Goal: Information Seeking & Learning: Learn about a topic

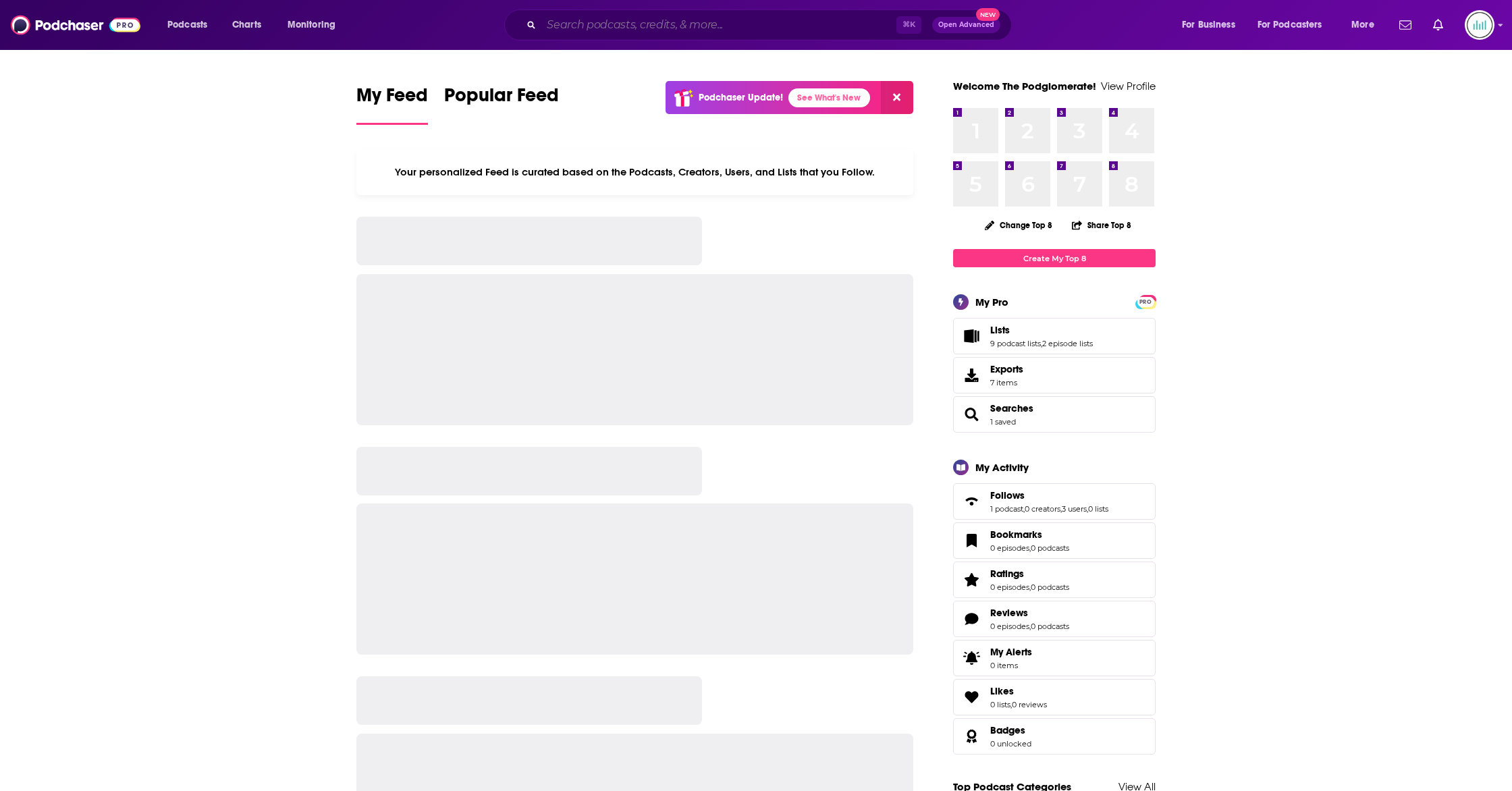
click at [644, 31] on input "Search podcasts, credits, & more..." at bounding box center [718, 25] width 355 height 22
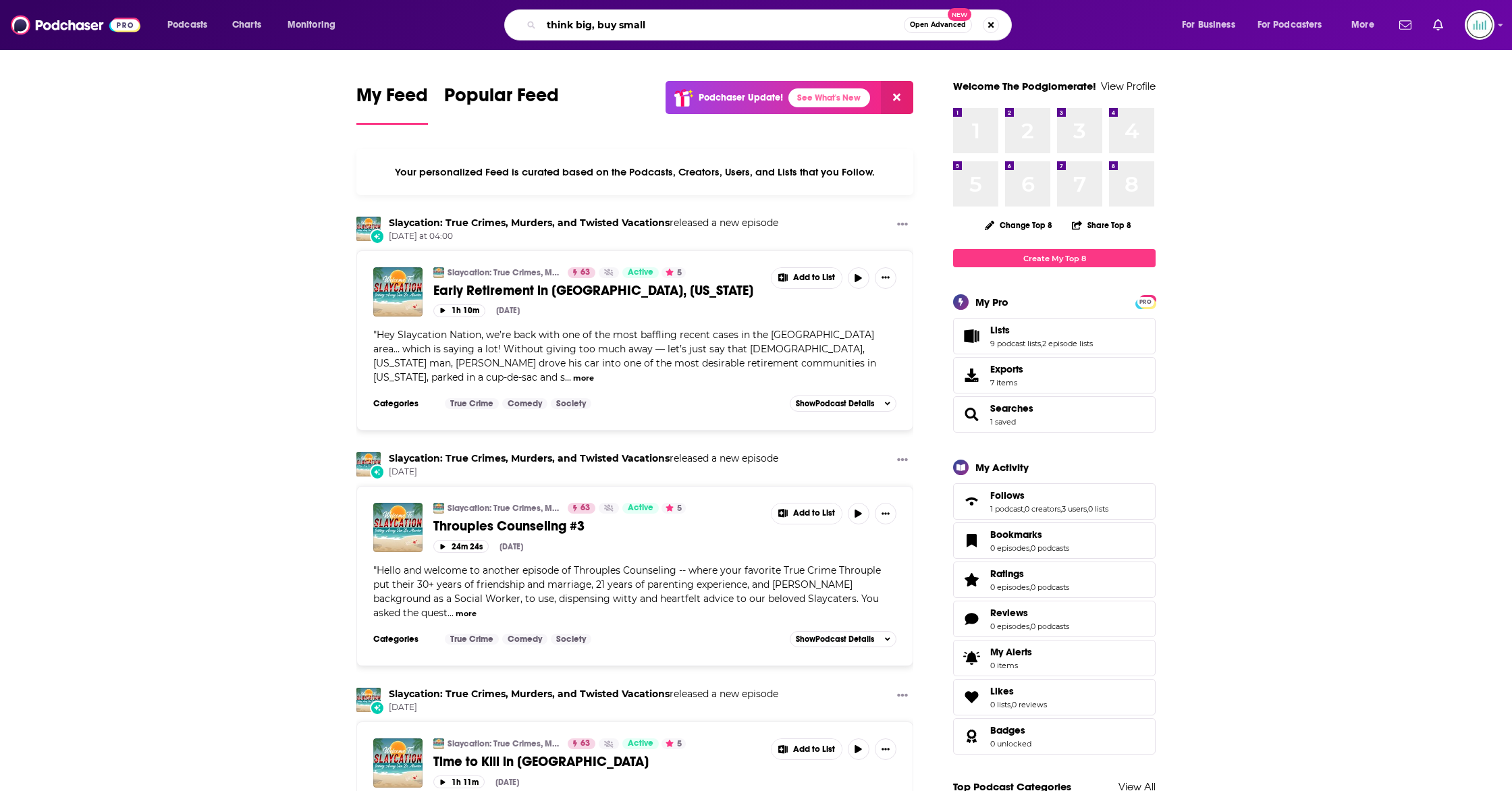
type input "think big, buy small"
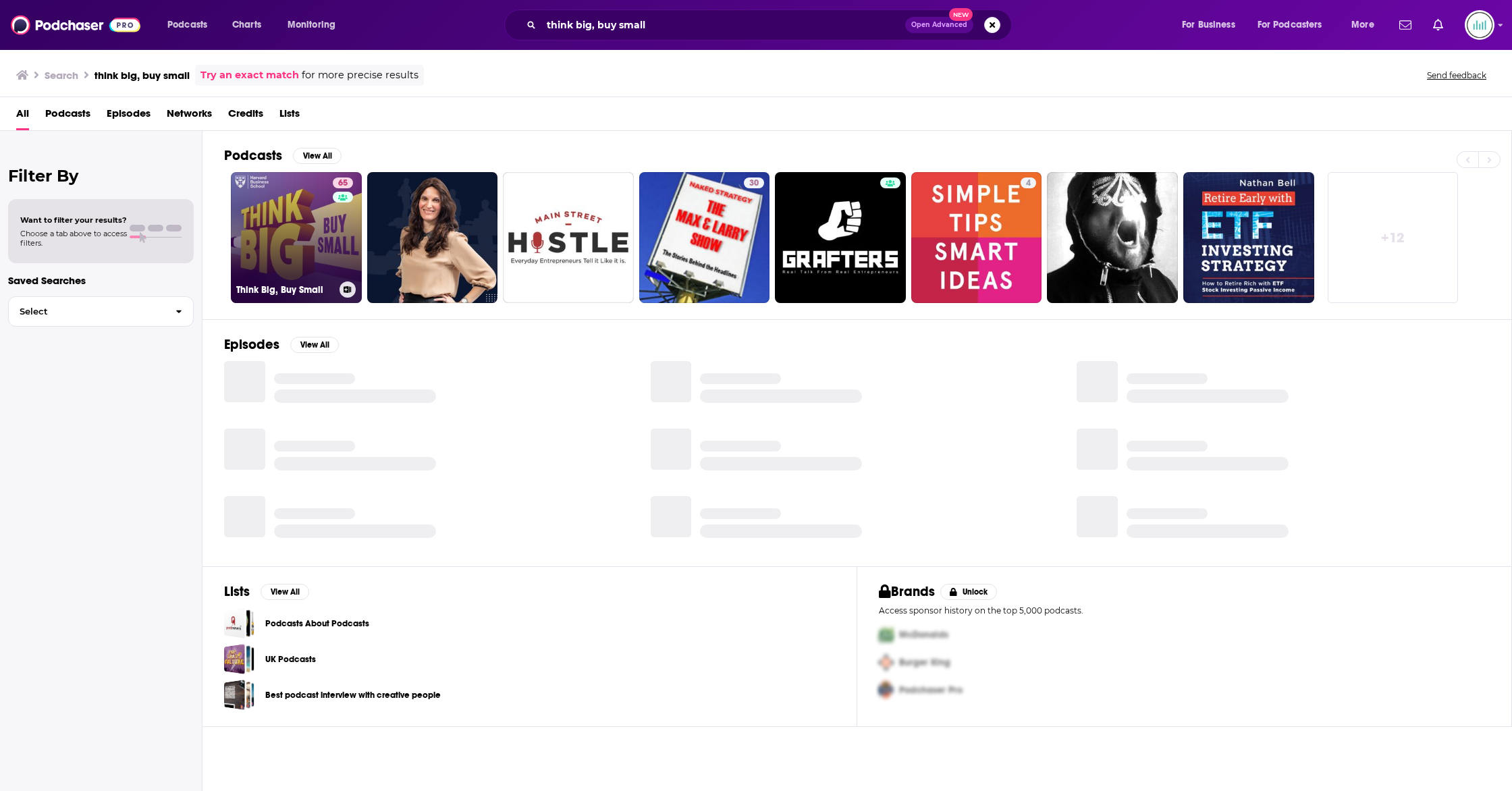
click at [295, 214] on link "65 Think Big, Buy Small" at bounding box center [296, 237] width 131 height 131
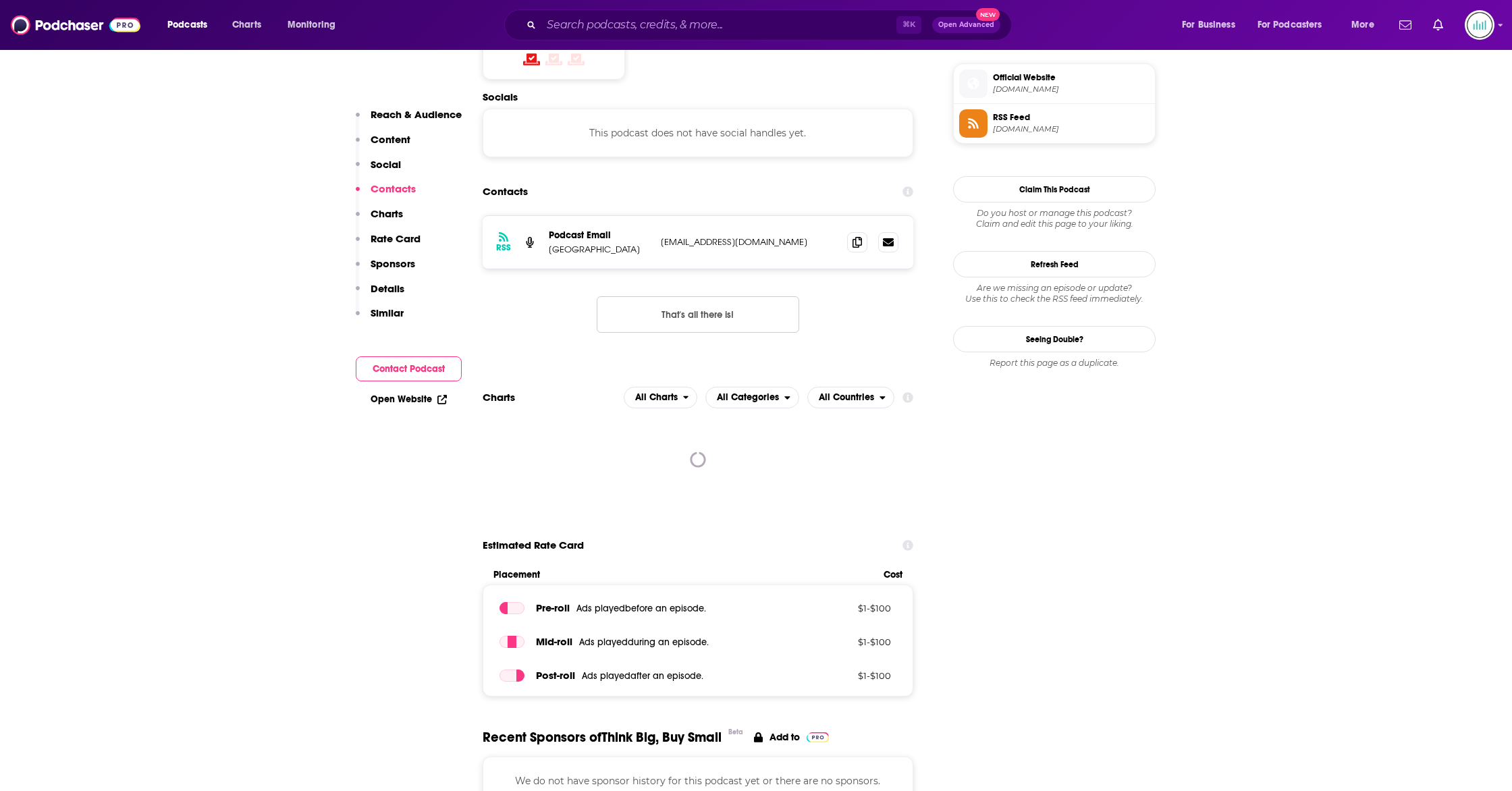
scroll to position [1174, 0]
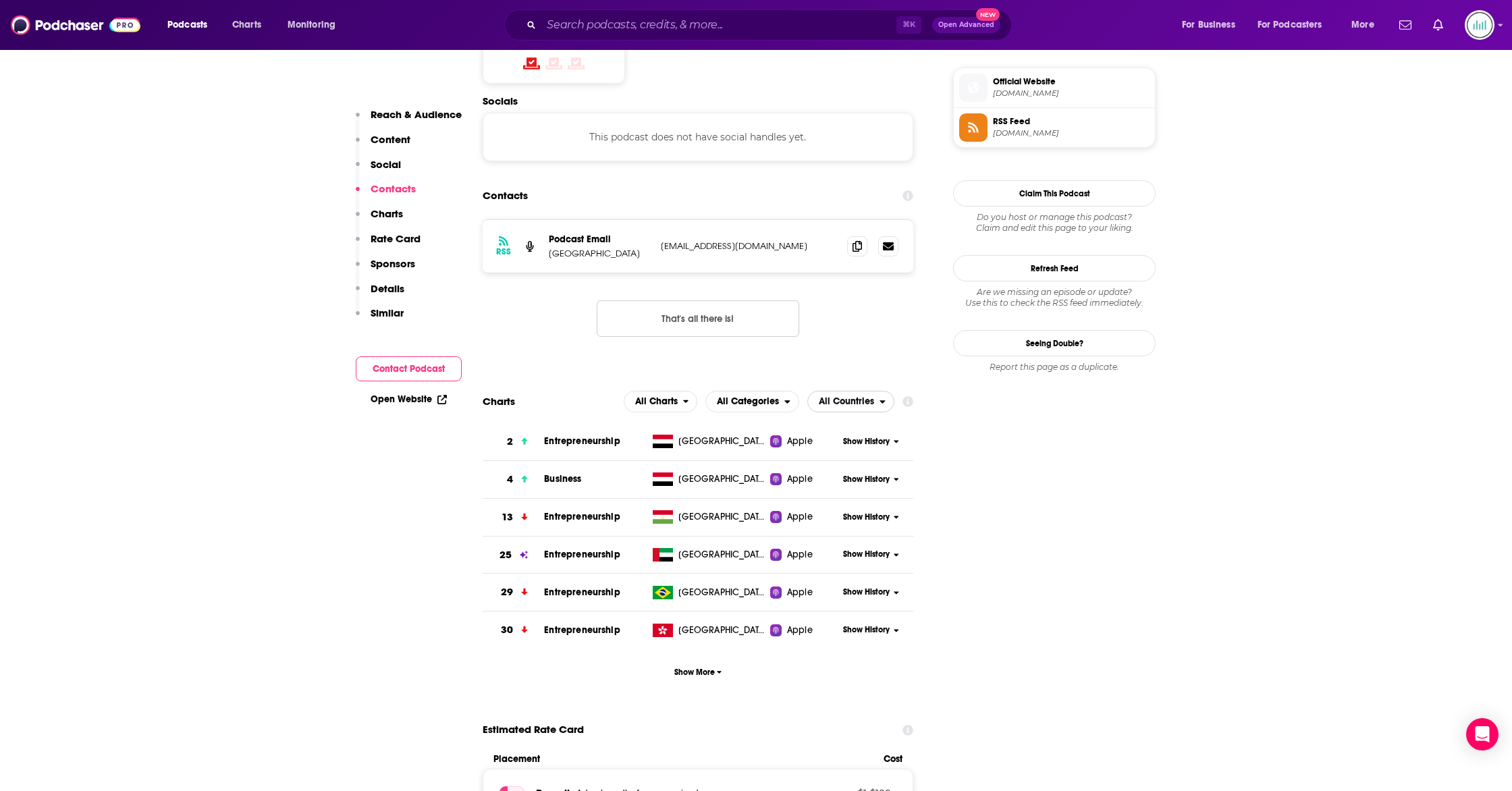
click at [832, 397] on span "All Countries" at bounding box center [846, 401] width 55 height 9
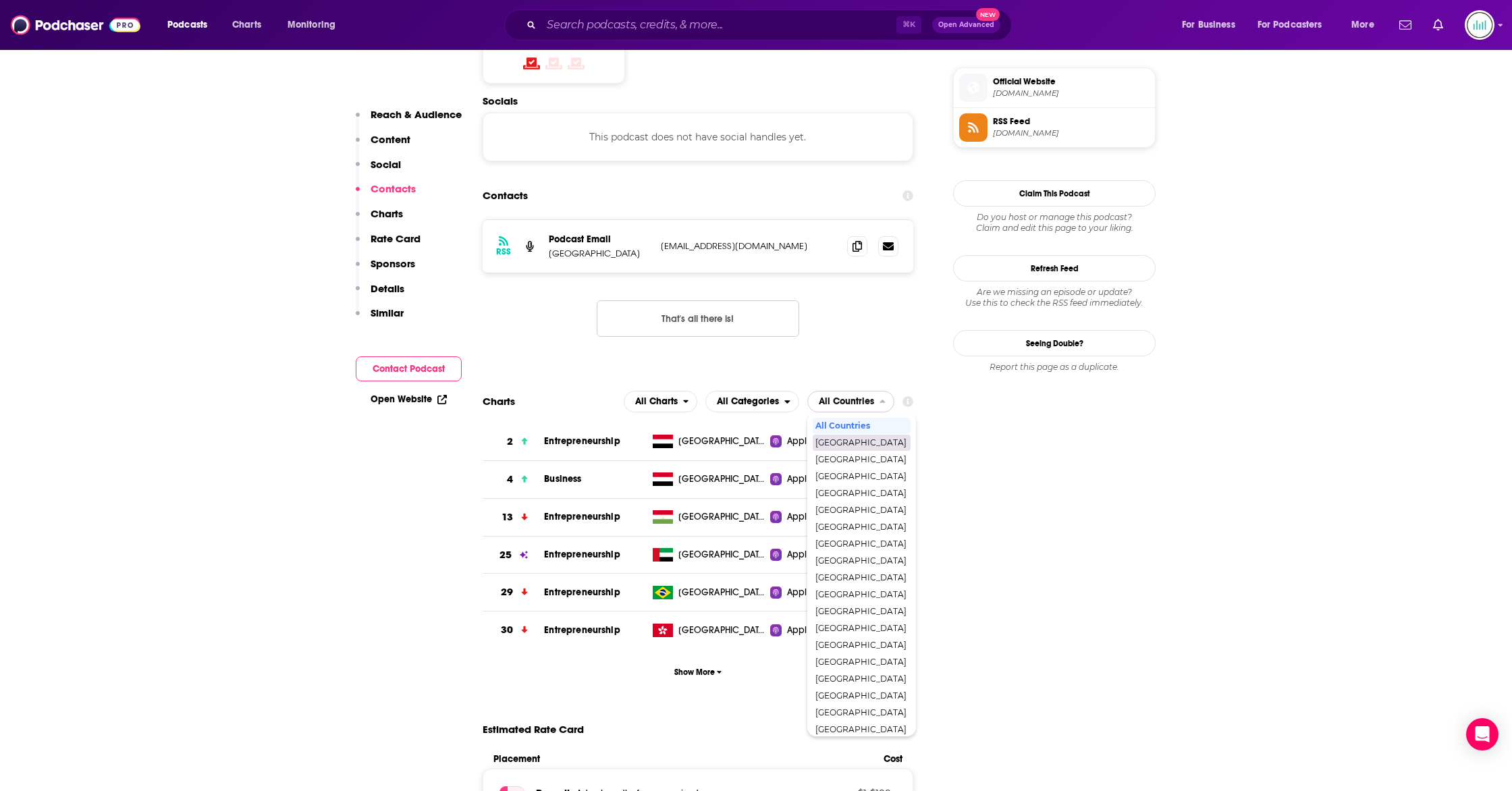
click at [859, 439] on span "[GEOGRAPHIC_DATA]" at bounding box center [860, 443] width 91 height 8
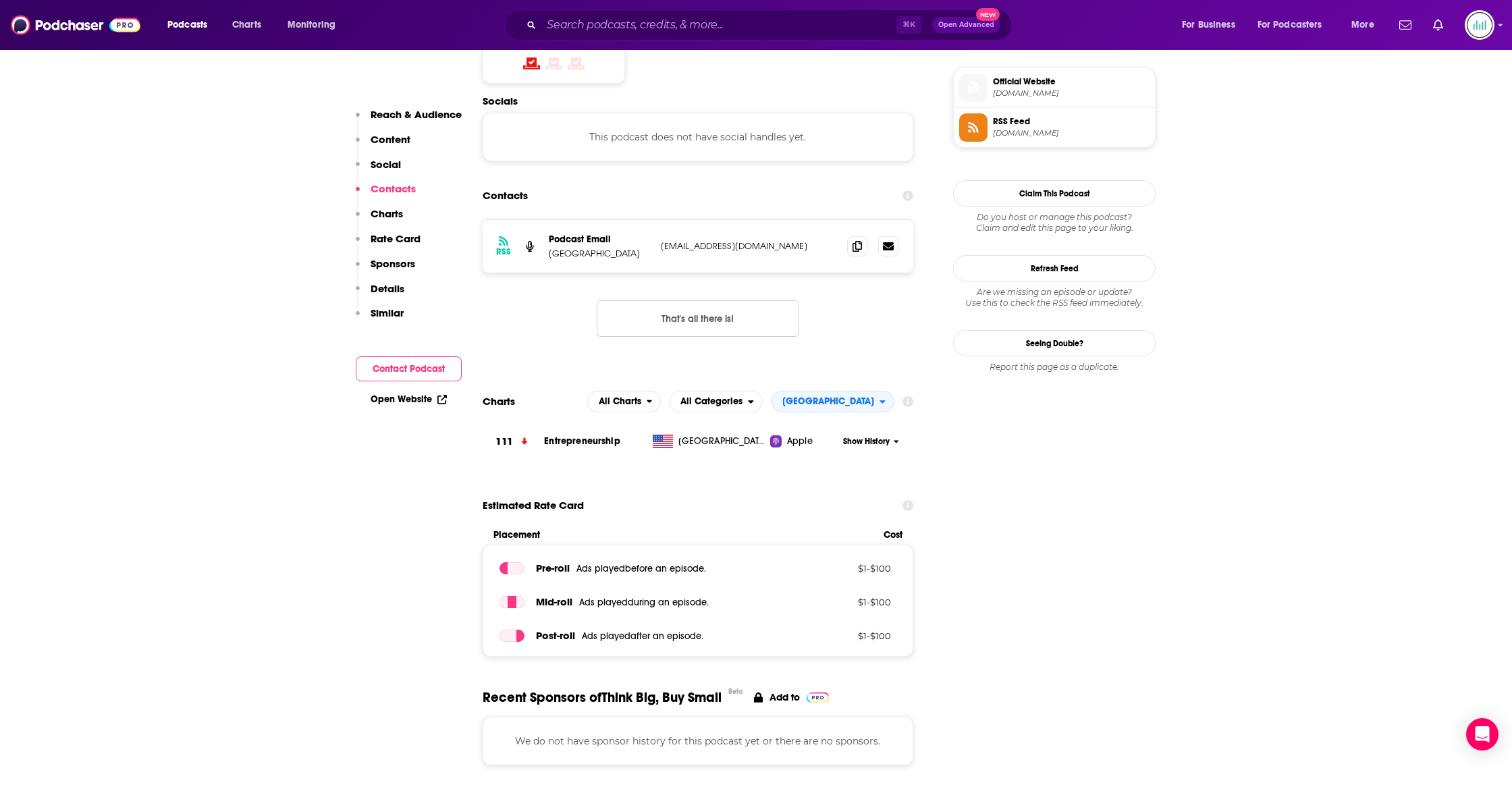
click at [891, 436] on button "Show History" at bounding box center [871, 441] width 65 height 12
